Goal: Information Seeking & Learning: Understand process/instructions

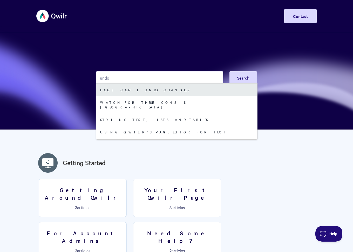
type input "undo"
click at [120, 89] on link "FAQ: Can I undo changes?" at bounding box center [176, 89] width 161 height 12
click at [120, 88] on link "FAQ: Can I undo changes?" at bounding box center [176, 89] width 161 height 12
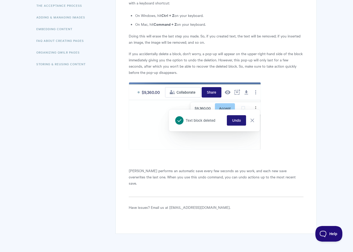
scroll to position [151, 0]
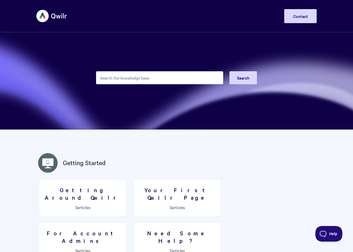
click at [144, 78] on input "Search the knowledge base" at bounding box center [159, 77] width 127 height 13
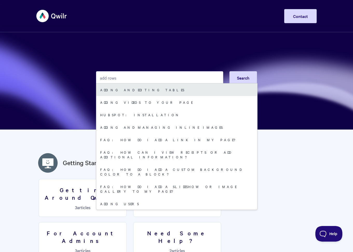
type input "add rows"
click at [132, 89] on link "Adding and editing tables" at bounding box center [176, 89] width 161 height 12
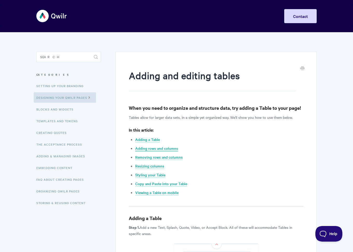
click at [151, 147] on link "Adding rows and columns" at bounding box center [156, 149] width 43 height 6
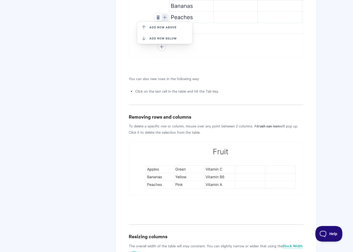
scroll to position [652, 0]
